Goal: Navigation & Orientation: Find specific page/section

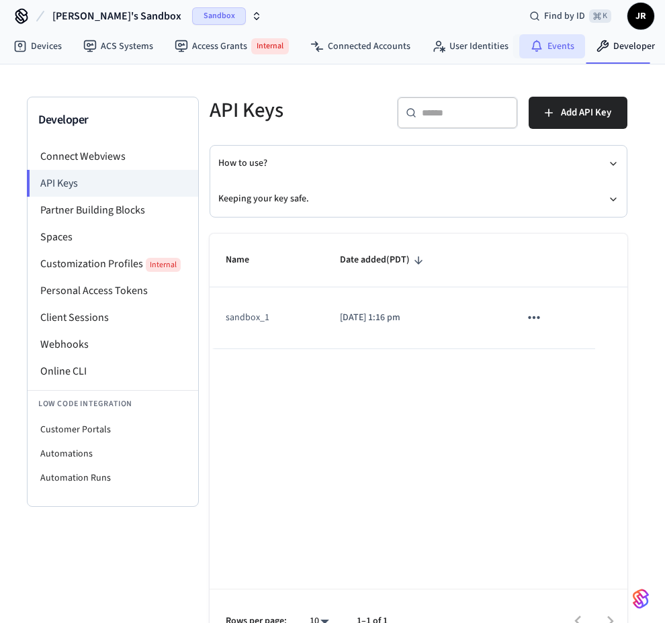
scroll to position [0, 67]
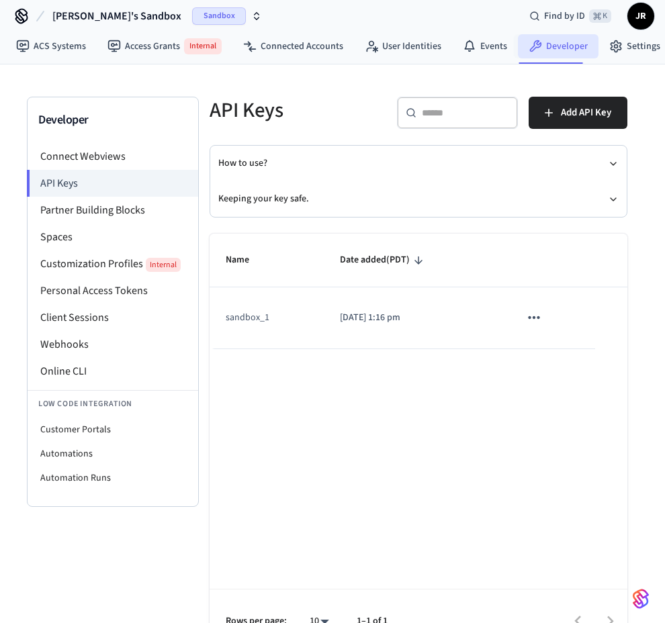
click at [556, 50] on link "Developer" at bounding box center [558, 46] width 81 height 24
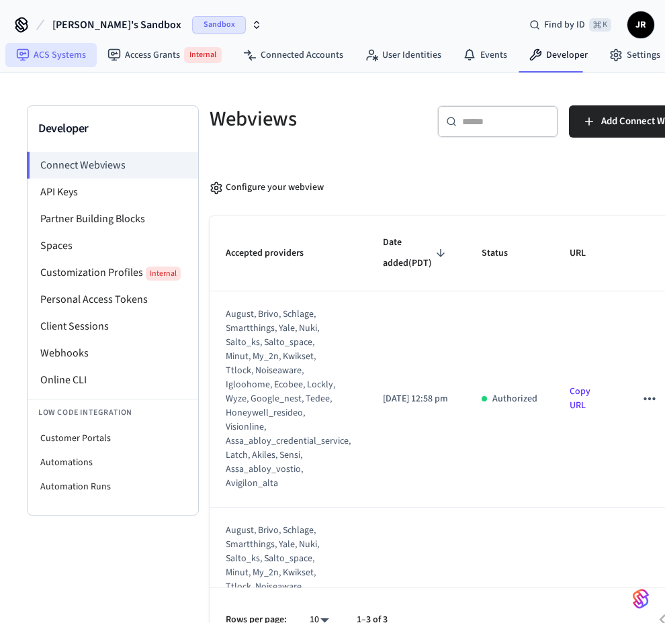
click at [64, 56] on link "ACS Systems" at bounding box center [50, 55] width 91 height 24
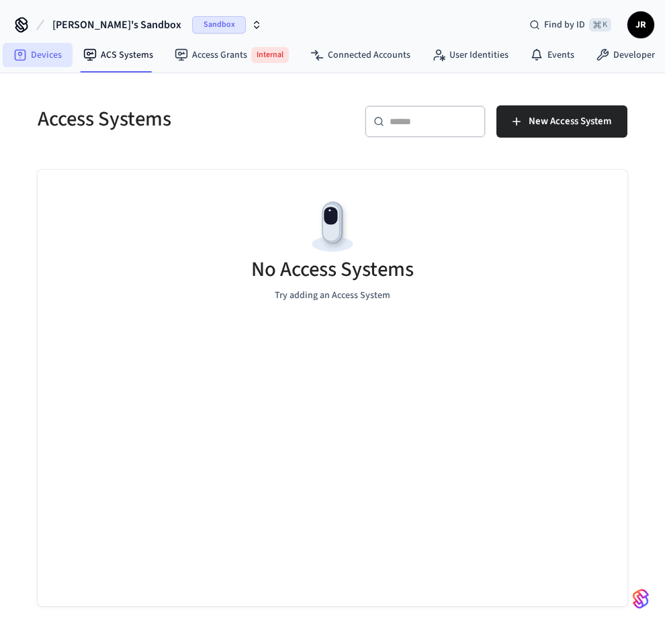
click at [50, 58] on link "Devices" at bounding box center [38, 55] width 70 height 24
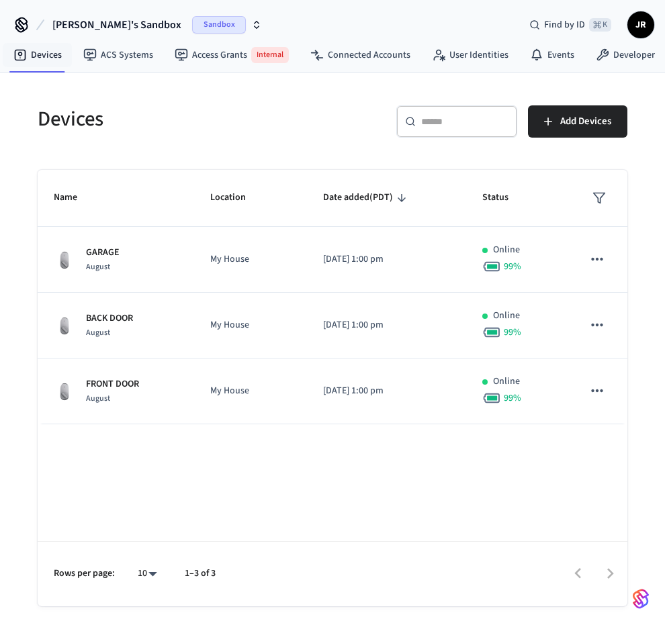
click at [146, 126] on h5 "Devices" at bounding box center [181, 119] width 287 height 28
click at [251, 121] on h5 "Devices" at bounding box center [181, 119] width 287 height 28
click at [299, 130] on h5 "Devices" at bounding box center [181, 119] width 287 height 28
